Goal: Information Seeking & Learning: Learn about a topic

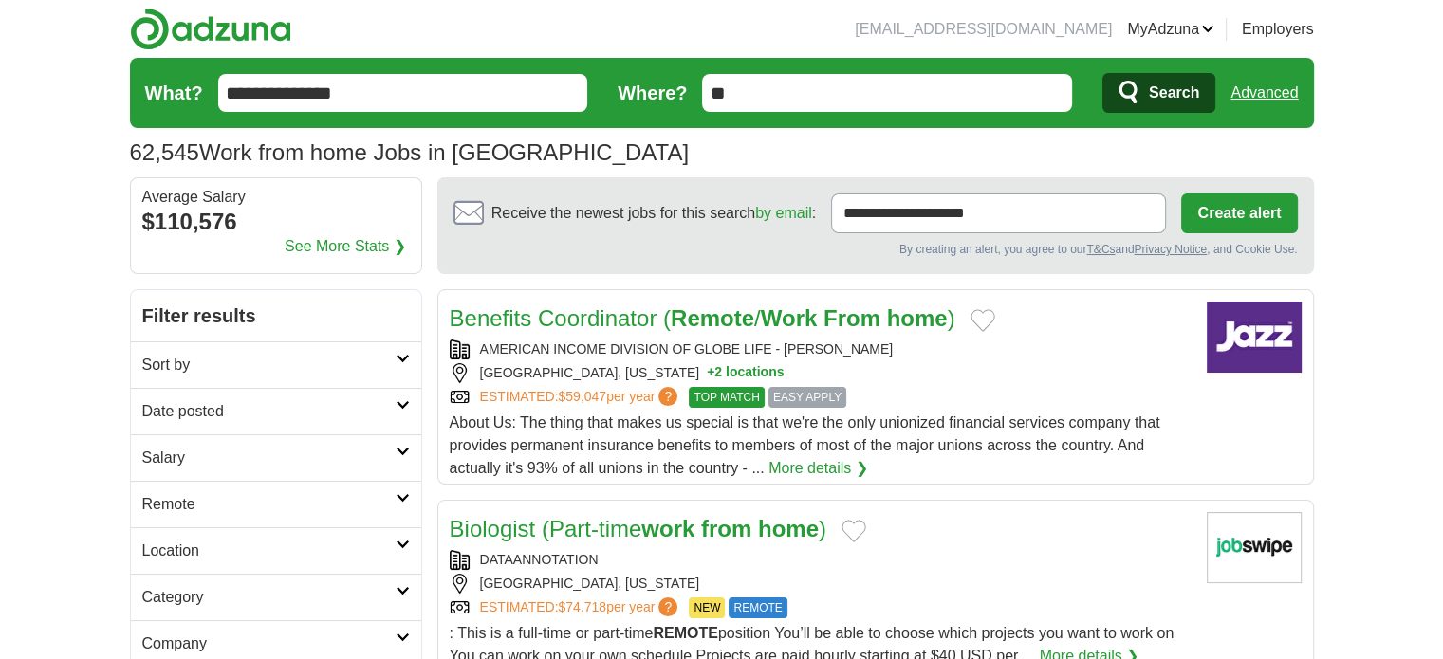
click at [1149, 19] on link "MyAdzuna" at bounding box center [1170, 29] width 87 height 23
click at [0, 0] on link "ApplyIQ" at bounding box center [0, 0] width 0 height 0
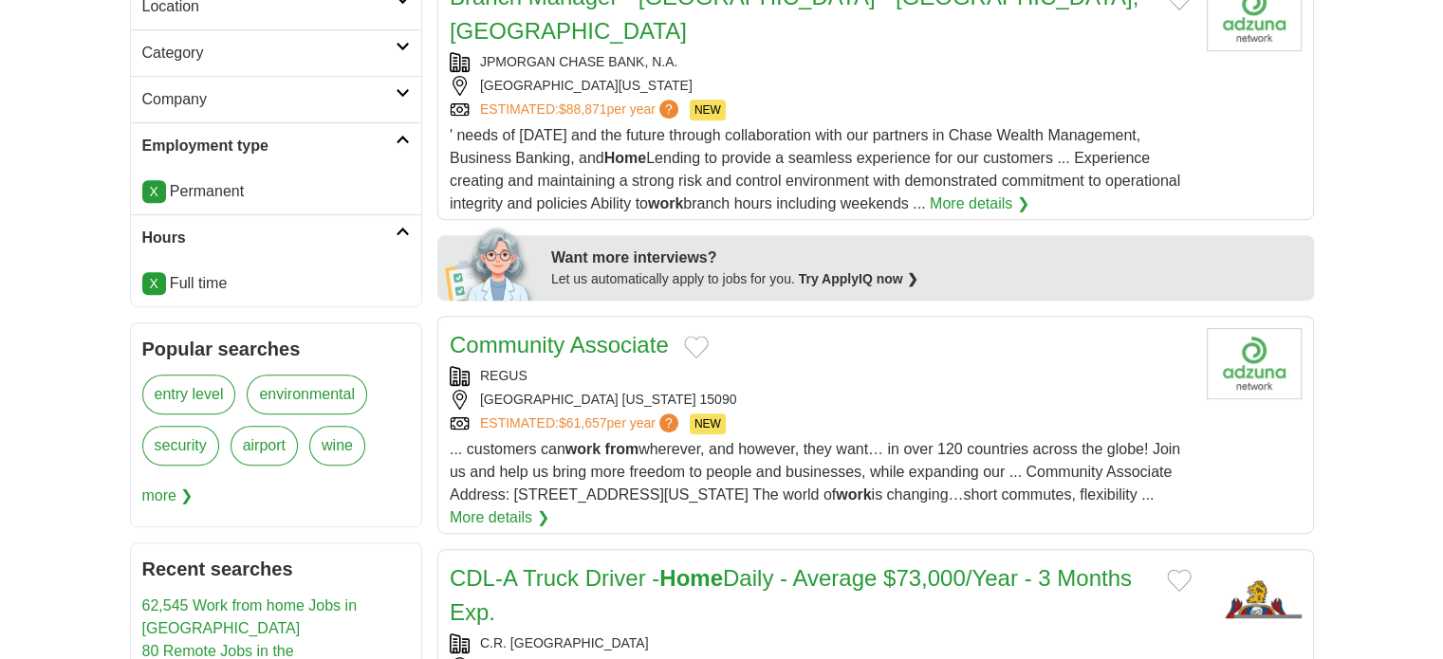
scroll to position [854, 0]
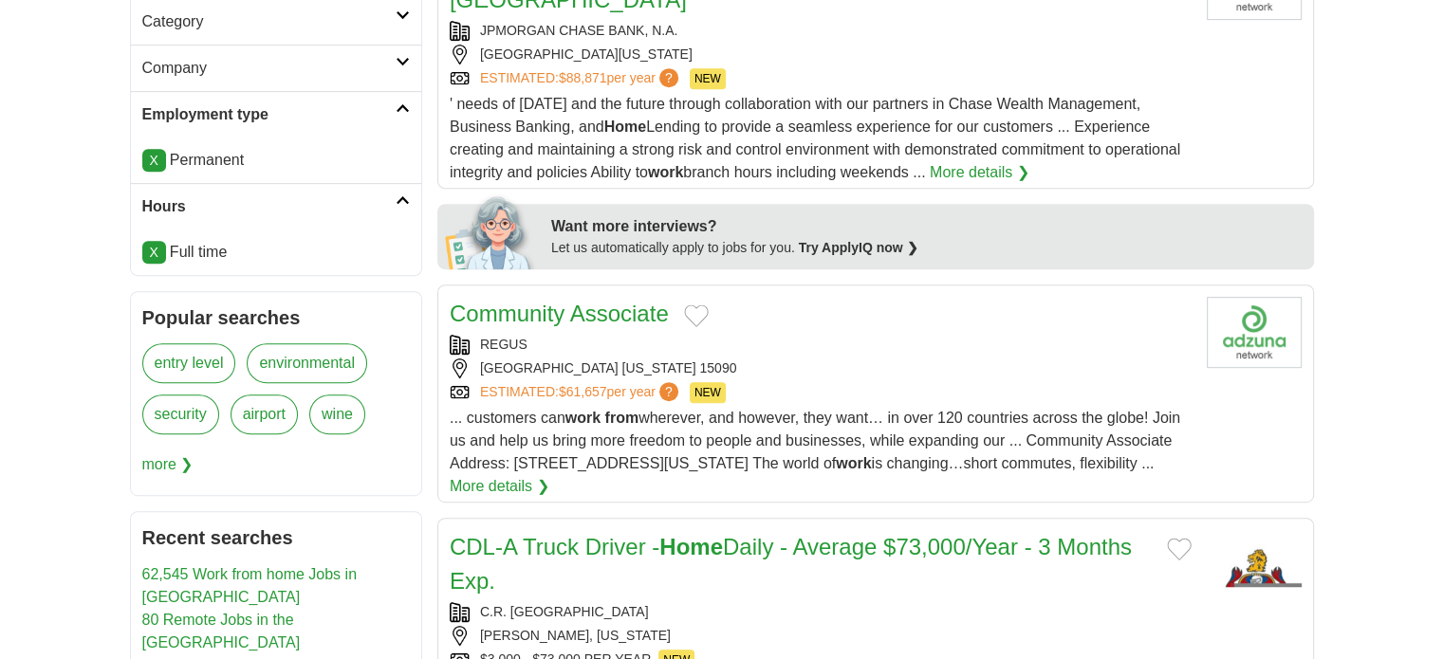
click at [770, 407] on div "... customers can work from wherever, and however, they want… in over 120 count…" at bounding box center [821, 452] width 742 height 91
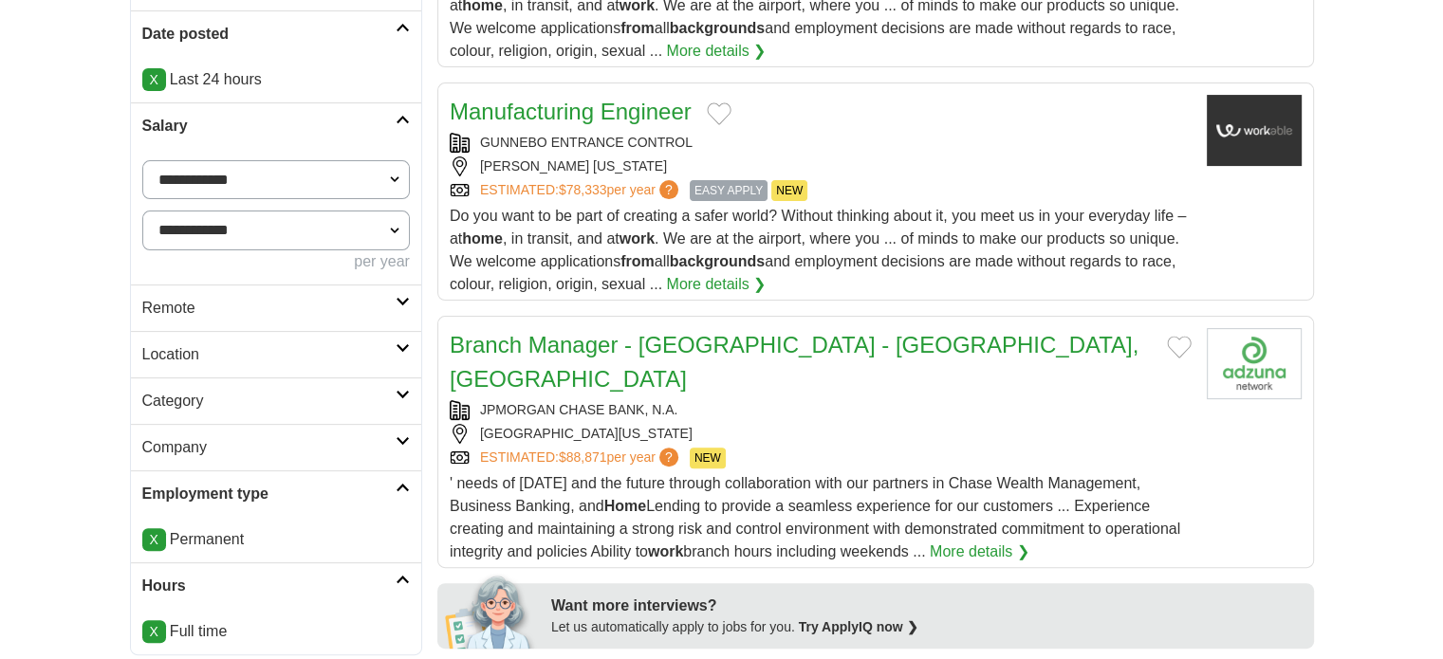
scroll to position [474, 0]
click at [393, 297] on h2 "Remote" at bounding box center [268, 308] width 253 height 23
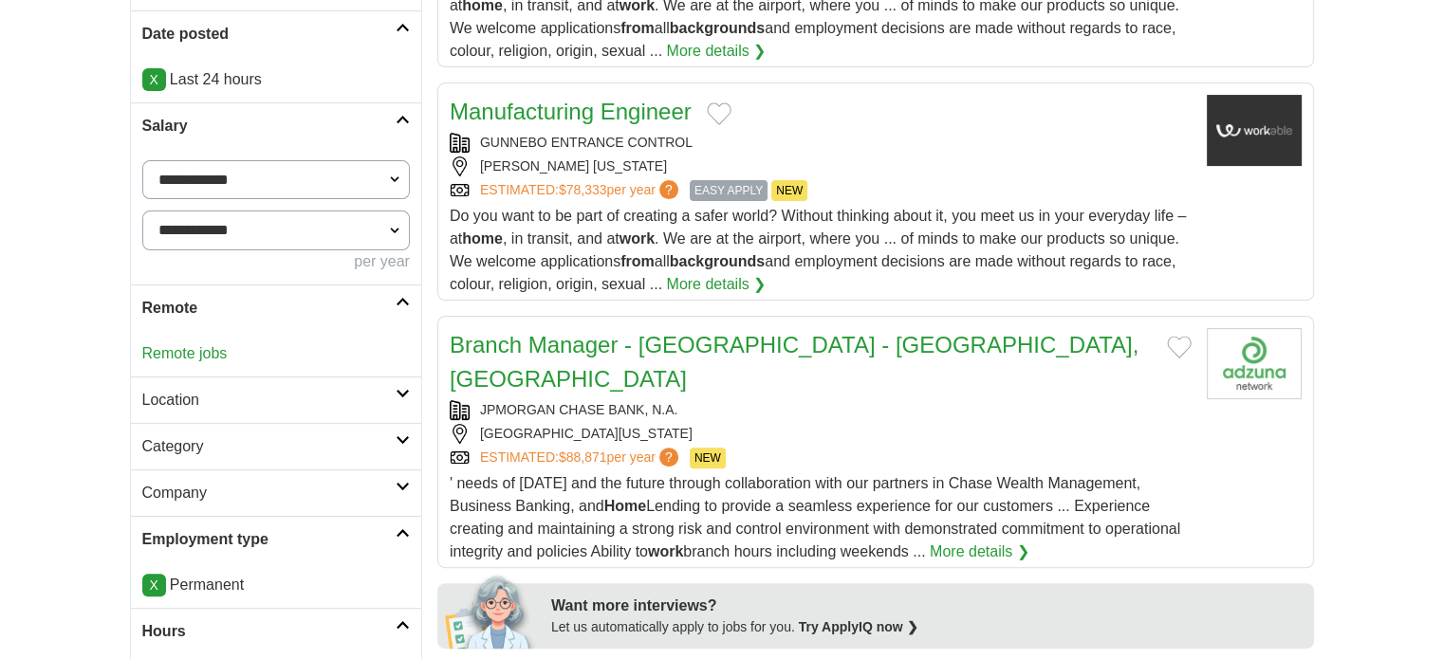
click at [185, 352] on link "Remote jobs" at bounding box center [184, 353] width 85 height 16
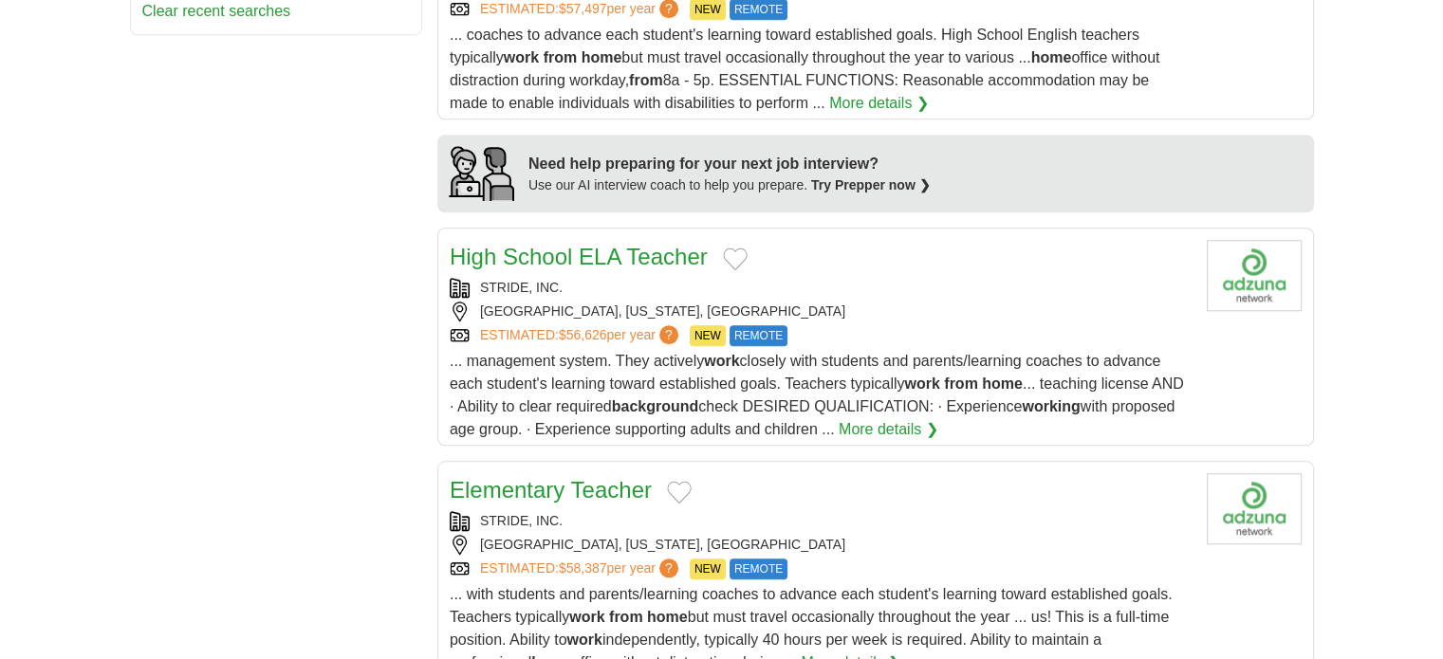
scroll to position [1196, 0]
